Goal: Check status: Check status

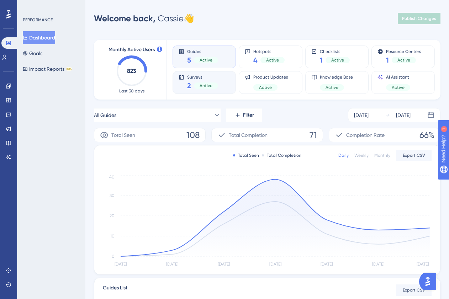
click at [195, 81] on div "2 Active" at bounding box center [202, 86] width 31 height 10
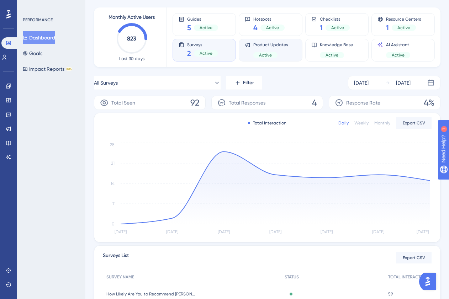
scroll to position [28, 0]
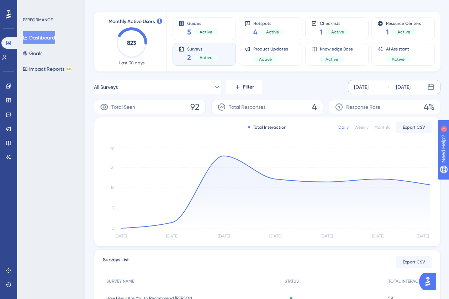
click at [368, 86] on div "[DATE]" at bounding box center [361, 87] width 15 height 9
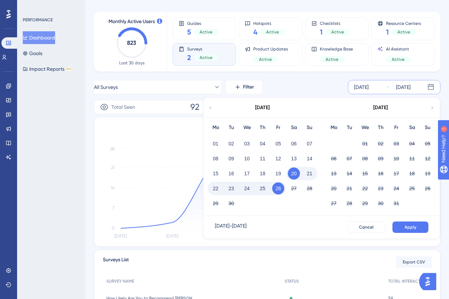
click at [210, 108] on icon at bounding box center [210, 108] width 5 height 6
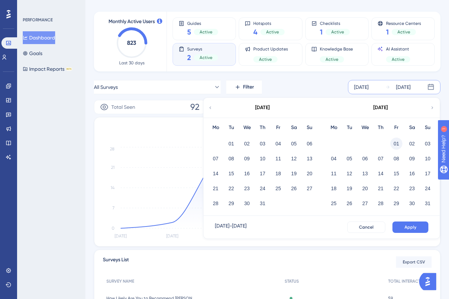
click at [396, 140] on button "01" at bounding box center [396, 144] width 12 height 12
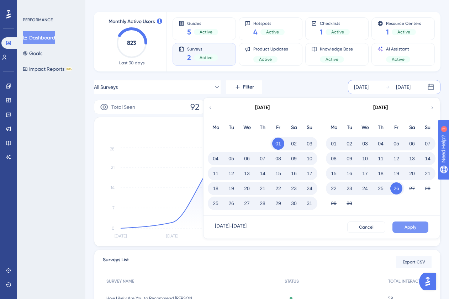
click at [410, 227] on span "Apply" at bounding box center [410, 227] width 12 height 6
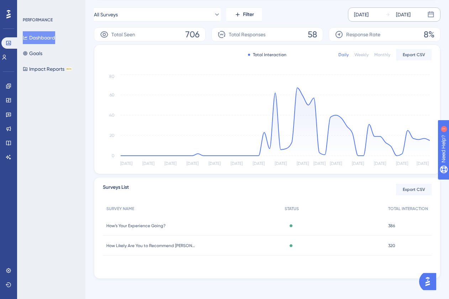
scroll to position [103, 0]
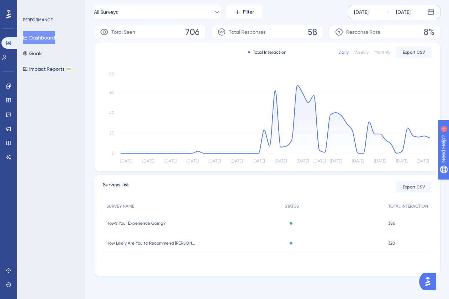
click at [149, 224] on span "How’s Your Experience Going?" at bounding box center [135, 223] width 59 height 6
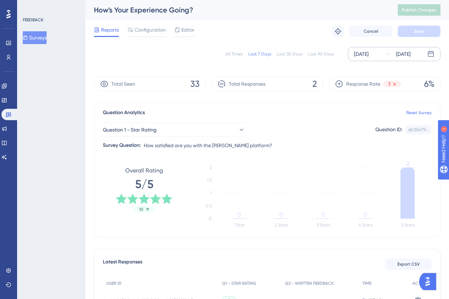
click at [368, 53] on div "[DATE]" at bounding box center [361, 54] width 15 height 9
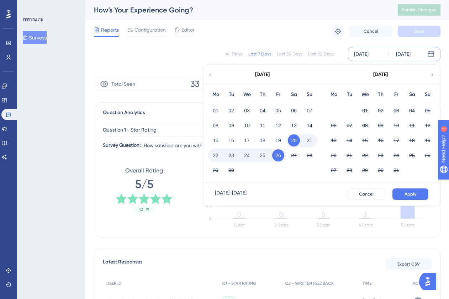
click at [211, 73] on icon at bounding box center [210, 74] width 5 height 6
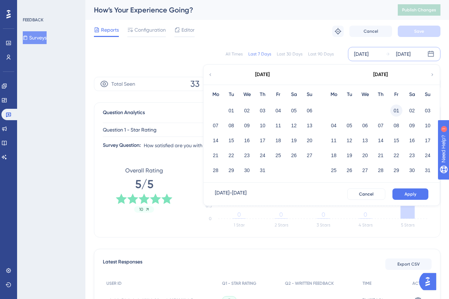
click at [396, 110] on button "01" at bounding box center [396, 111] width 12 height 12
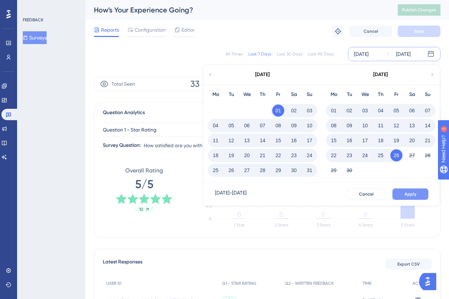
click at [414, 193] on span "Apply" at bounding box center [410, 194] width 12 height 6
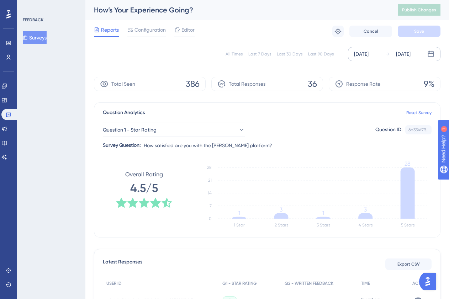
click at [41, 36] on button "Surveys" at bounding box center [35, 37] width 24 height 13
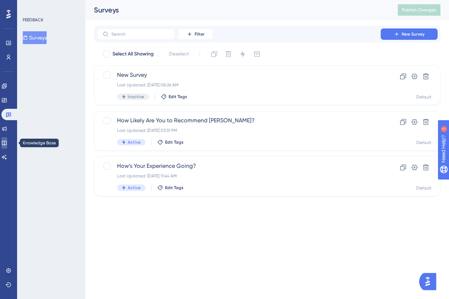
click at [6, 140] on icon at bounding box center [4, 143] width 6 height 6
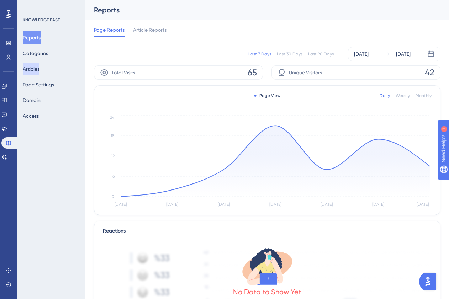
click at [32, 73] on button "Articles" at bounding box center [31, 69] width 17 height 13
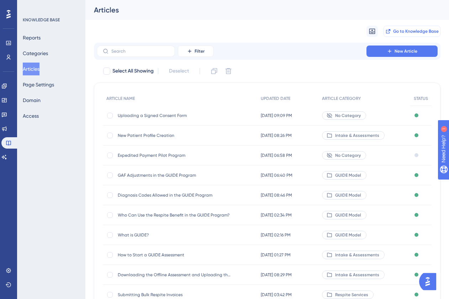
click at [405, 30] on span "Go to Knowledge Base" at bounding box center [416, 31] width 46 height 6
